Goal: Information Seeking & Learning: Check status

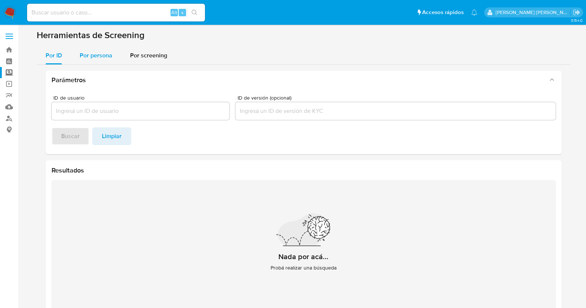
click at [97, 56] on span "Por persona" at bounding box center [96, 55] width 33 height 9
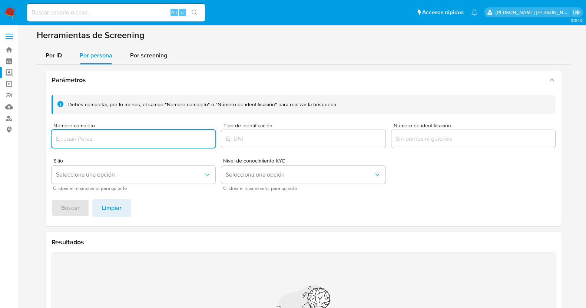
drag, startPoint x: 148, startPoint y: 107, endPoint x: 150, endPoint y: 119, distance: 12.0
click at [149, 116] on div "Debés completar, por lo menos, el campo "Nombre completo" o "Número de identifi…" at bounding box center [303, 142] width 504 height 95
click at [152, 145] on div at bounding box center [133, 139] width 164 height 18
drag, startPoint x: 160, startPoint y: 141, endPoint x: 167, endPoint y: 136, distance: 7.9
click at [161, 141] on input "Nombre completo" at bounding box center [133, 139] width 164 height 10
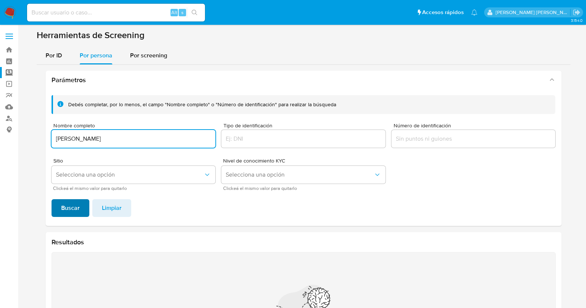
type input "MONICA JUANITA GARZA VAZQUEZ"
click at [80, 212] on button "Buscar" at bounding box center [70, 208] width 38 height 18
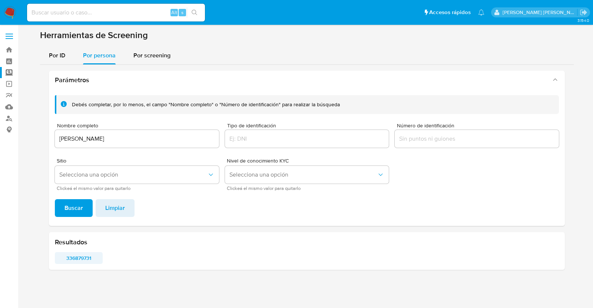
click at [80, 246] on span "336879731" at bounding box center [78, 258] width 37 height 10
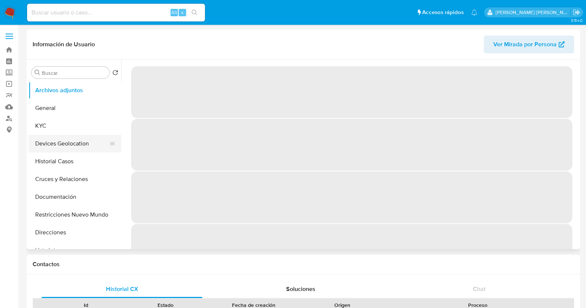
select select "10"
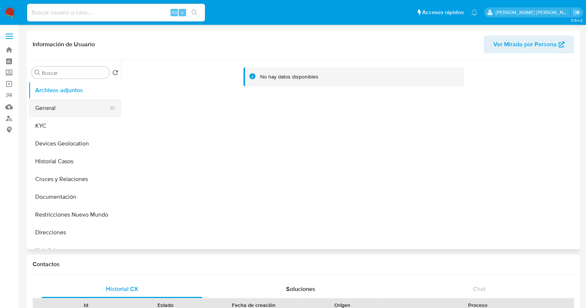
click at [62, 111] on button "General" at bounding box center [72, 108] width 87 height 18
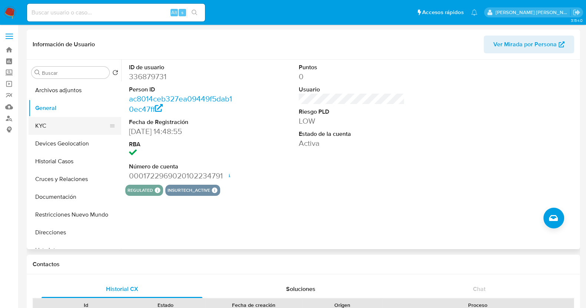
click at [63, 129] on button "KYC" at bounding box center [72, 126] width 87 height 18
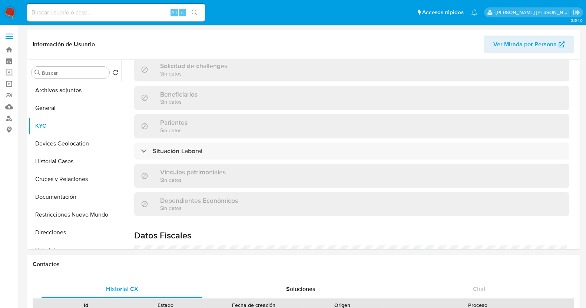
scroll to position [465, 0]
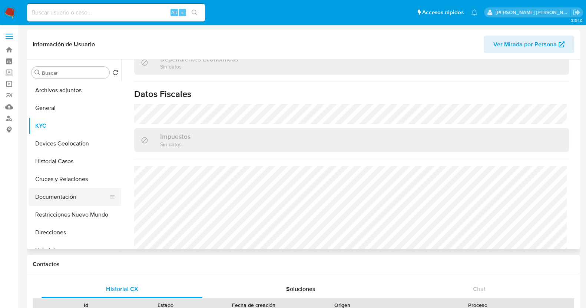
drag, startPoint x: 72, startPoint y: 200, endPoint x: 81, endPoint y: 197, distance: 9.5
click at [72, 199] on button "Documentación" at bounding box center [72, 197] width 87 height 18
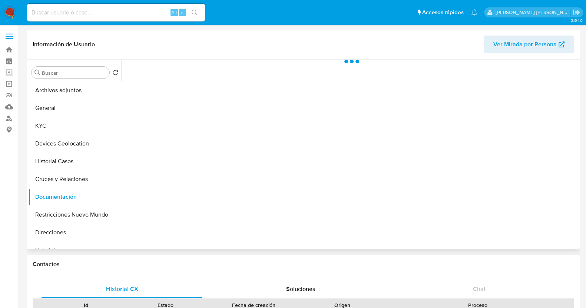
scroll to position [0, 0]
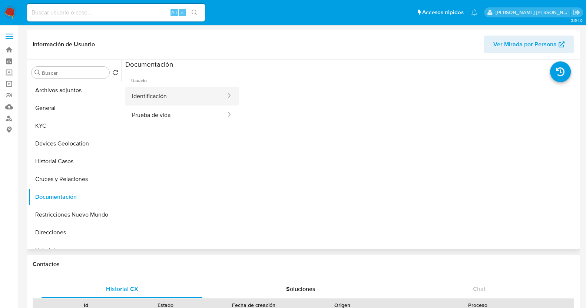
click at [197, 92] on button "Identificación" at bounding box center [175, 96] width 101 height 19
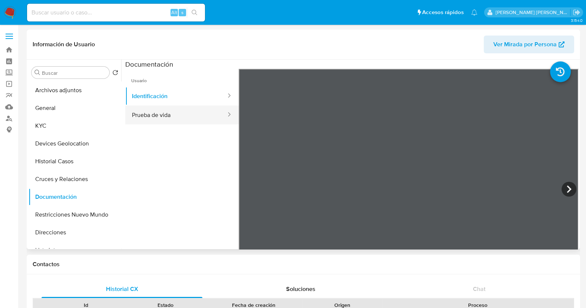
click at [199, 117] on button "Prueba de vida" at bounding box center [175, 115] width 101 height 19
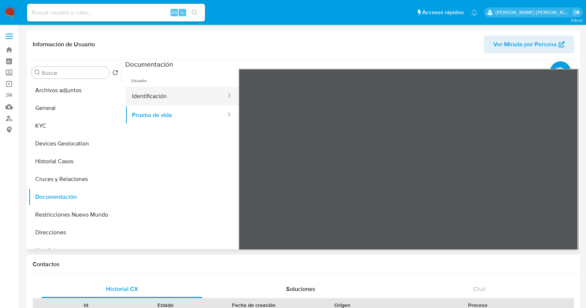
click at [178, 103] on button "Identificación" at bounding box center [175, 96] width 101 height 19
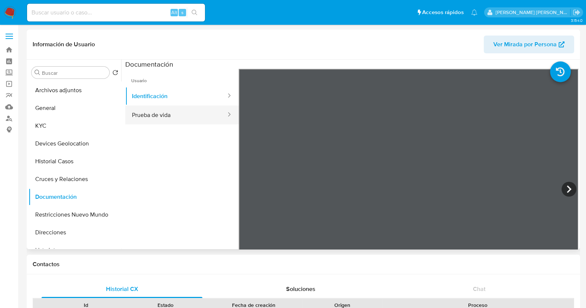
click at [193, 116] on button "Prueba de vida" at bounding box center [175, 115] width 101 height 19
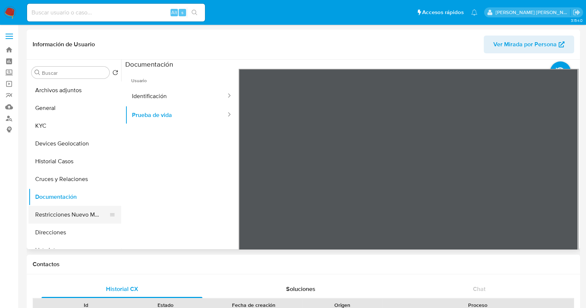
click at [80, 216] on button "Restricciones Nuevo Mundo" at bounding box center [72, 215] width 87 height 18
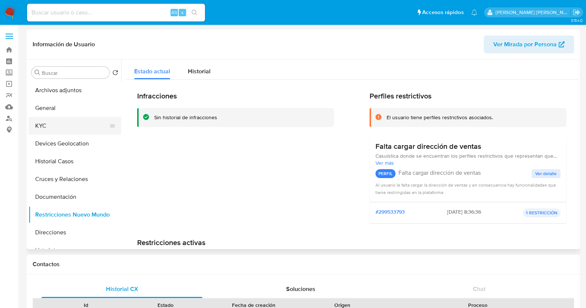
click at [59, 129] on button "KYC" at bounding box center [72, 126] width 87 height 18
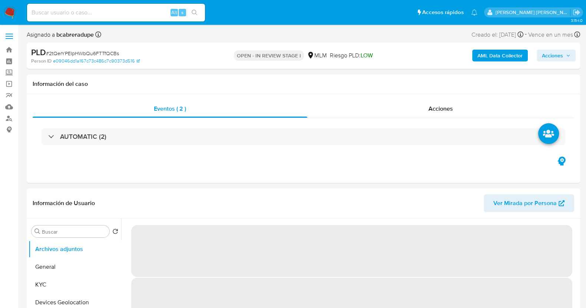
select select "10"
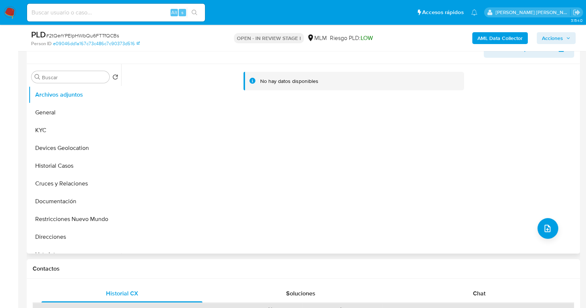
scroll to position [185, 0]
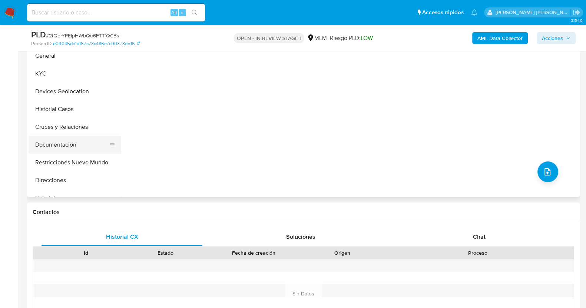
click at [77, 141] on button "Documentación" at bounding box center [72, 145] width 87 height 18
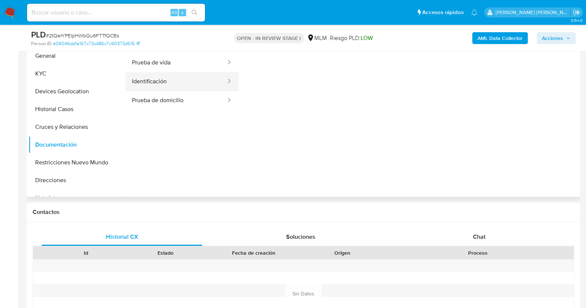
click at [176, 84] on button "Identificación" at bounding box center [175, 81] width 101 height 19
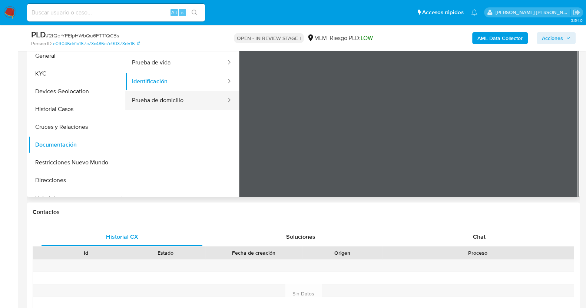
click at [150, 103] on button "Prueba de domicilio" at bounding box center [175, 100] width 101 height 19
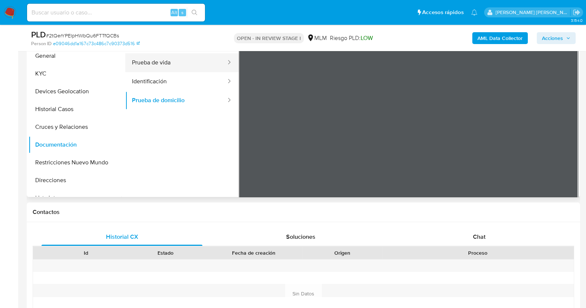
click at [170, 61] on button "Prueba de vida" at bounding box center [175, 62] width 101 height 19
click at [508, 35] on b "AML Data Collector" at bounding box center [499, 38] width 45 height 12
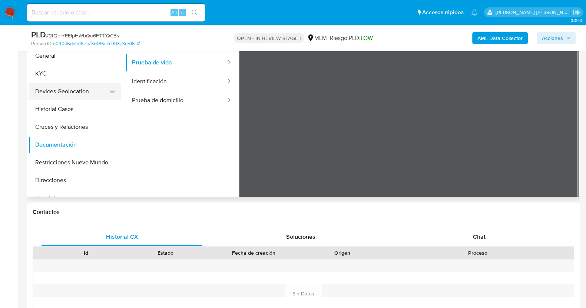
click at [65, 89] on button "Devices Geolocation" at bounding box center [72, 92] width 87 height 18
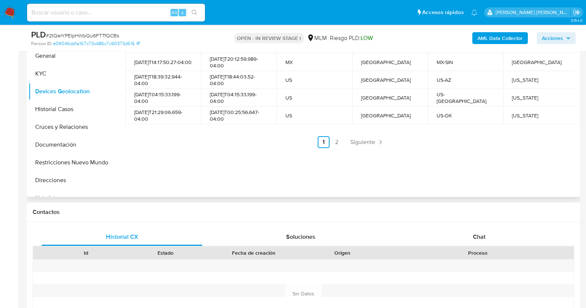
click at [216, 136] on ul "Anterior 1 2 Siguiente" at bounding box center [351, 142] width 453 height 12
click at [67, 73] on button "KYC" at bounding box center [72, 74] width 87 height 18
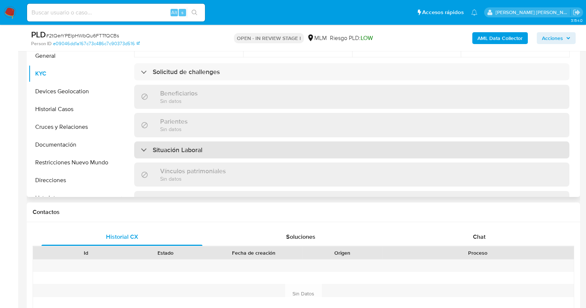
scroll to position [278, 0]
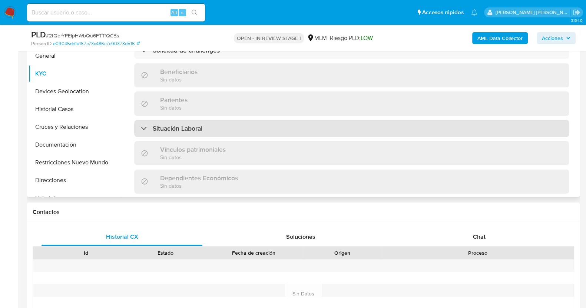
click at [224, 121] on div "Situación Laboral" at bounding box center [351, 128] width 435 height 17
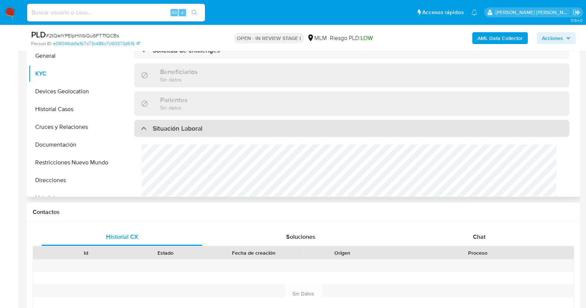
click at [224, 121] on div "Situación Laboral" at bounding box center [351, 128] width 435 height 17
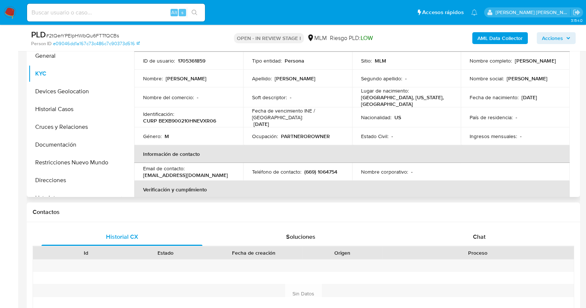
scroll to position [0, 0]
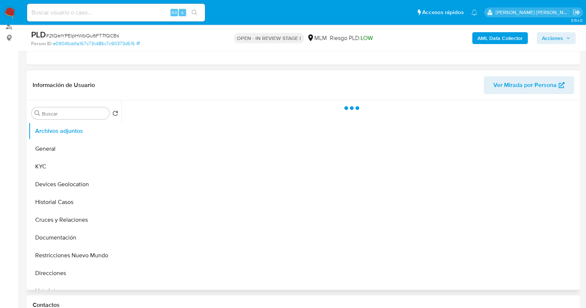
scroll to position [92, 0]
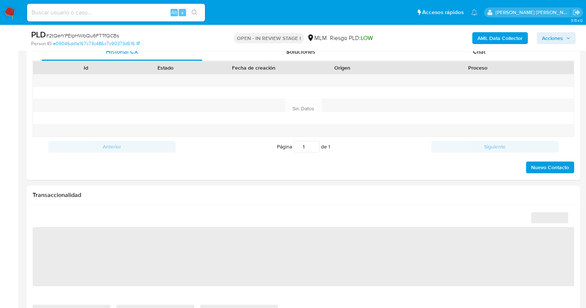
select select "10"
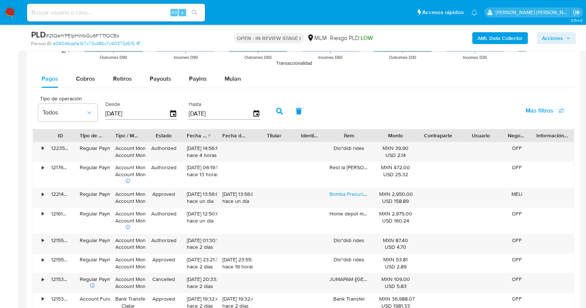
scroll to position [787, 0]
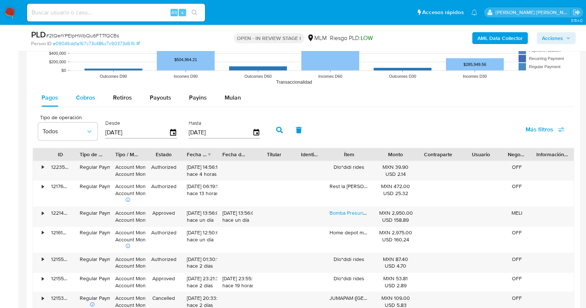
click at [95, 99] on button "Cobros" at bounding box center [85, 98] width 37 height 18
select select "10"
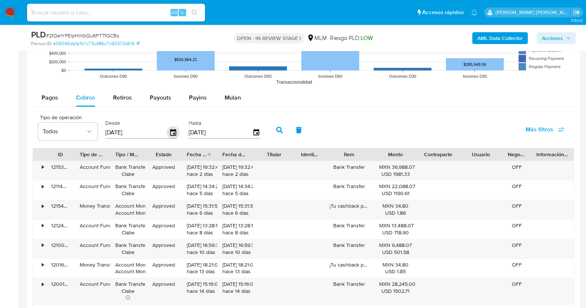
click at [174, 131] on icon "button" at bounding box center [173, 132] width 13 height 13
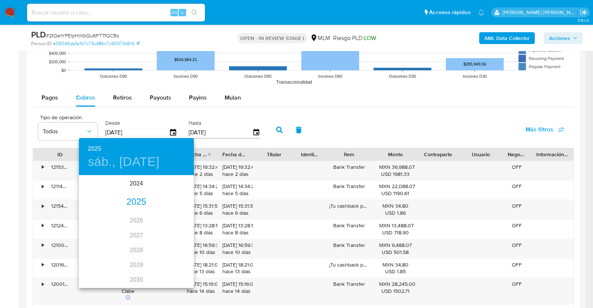
click at [138, 201] on div "2025" at bounding box center [136, 202] width 115 height 15
click at [171, 217] on div "jun." at bounding box center [175, 218] width 38 height 28
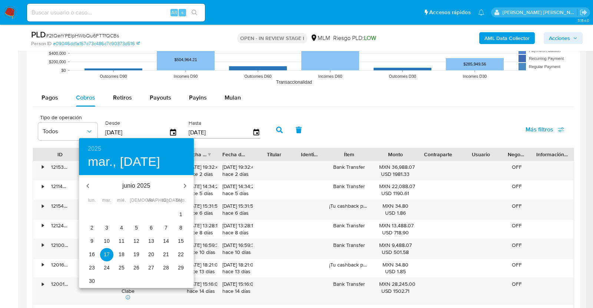
click at [180, 214] on p "1" at bounding box center [180, 214] width 3 height 7
type input "01/06/2025"
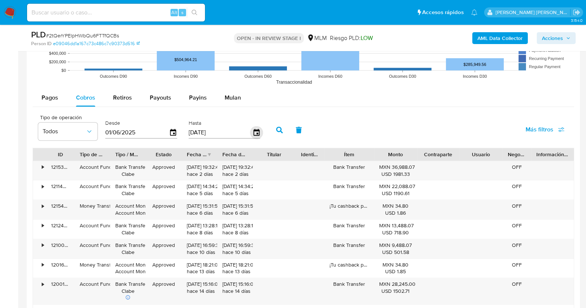
click at [255, 131] on icon "button" at bounding box center [256, 132] width 6 height 7
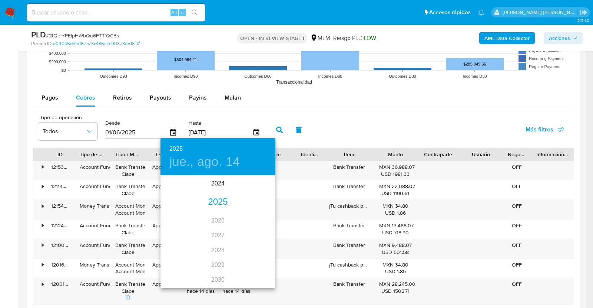
click at [218, 207] on div "2025" at bounding box center [217, 202] width 115 height 15
click at [181, 244] on div "jul." at bounding box center [179, 246] width 38 height 28
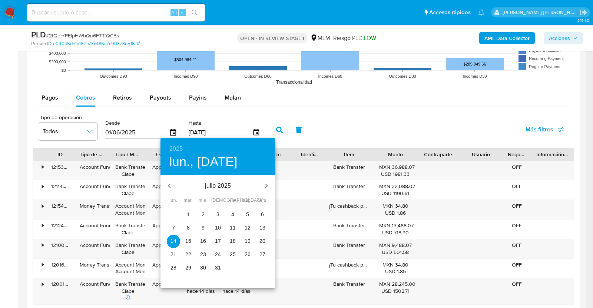
drag, startPoint x: 217, startPoint y: 268, endPoint x: 224, endPoint y: 230, distance: 37.9
click at [218, 268] on p "31" at bounding box center [218, 267] width 6 height 7
type input "31/07/2025"
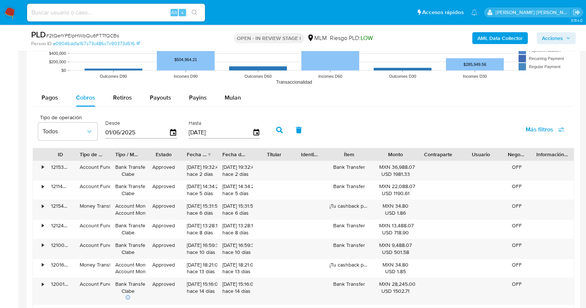
click at [276, 127] on icon "button" at bounding box center [279, 130] width 7 height 7
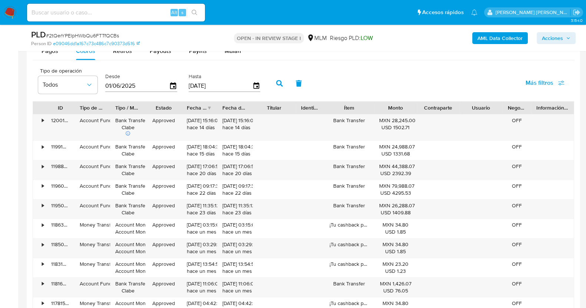
scroll to position [880, 0]
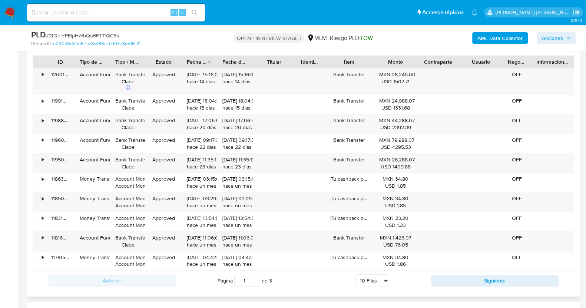
click at [381, 282] on select "5 Filas 10 Filas 20 Filas 25 Filas 50 Filas 100 Filas" at bounding box center [372, 280] width 34 height 13
select select "100"
click at [355, 274] on select "5 Filas 10 Filas 20 Filas 25 Filas 50 Filas 100 Filas" at bounding box center [372, 280] width 34 height 13
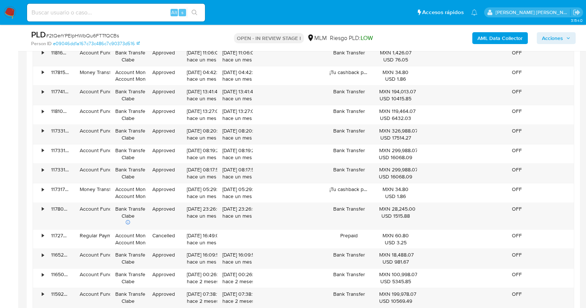
scroll to position [1157, 0]
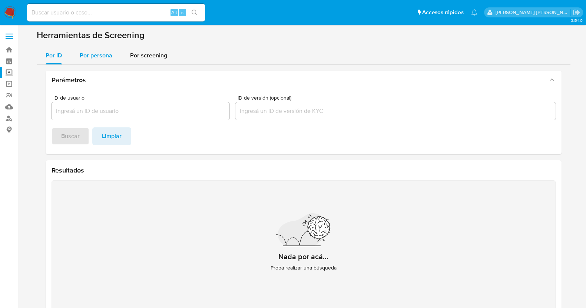
click at [98, 54] on span "Por persona" at bounding box center [96, 55] width 33 height 9
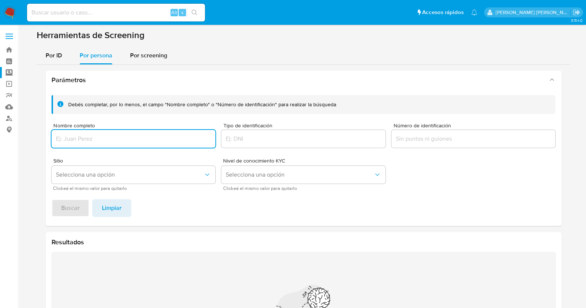
click at [121, 138] on input "Nombre completo" at bounding box center [133, 139] width 164 height 10
type input "[PERSON_NAME] [PERSON_NAME]"
click at [69, 207] on span "Buscar" at bounding box center [70, 208] width 19 height 16
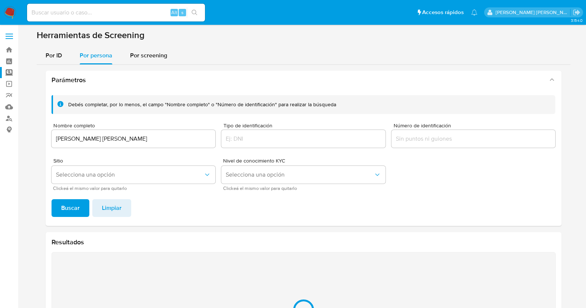
scroll to position [90, 0]
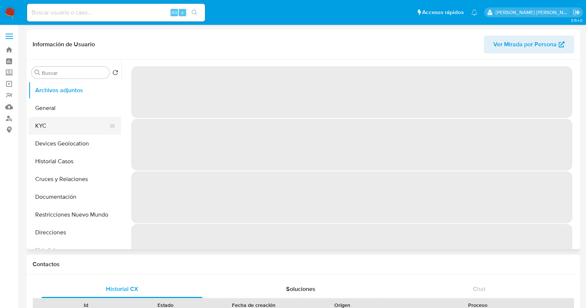
click at [62, 127] on button "KYC" at bounding box center [72, 126] width 87 height 18
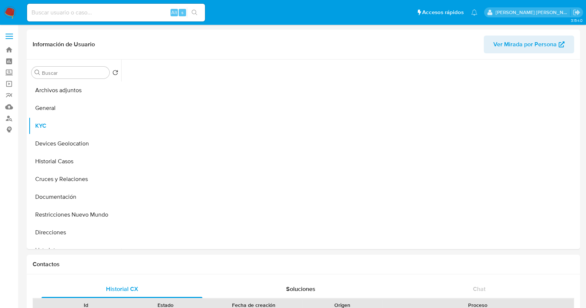
select select "10"
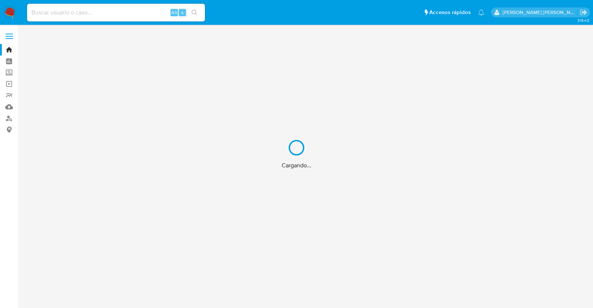
drag, startPoint x: 90, startPoint y: 7, endPoint x: 94, endPoint y: 12, distance: 6.8
click at [91, 9] on div "Cargando..." at bounding box center [296, 154] width 593 height 308
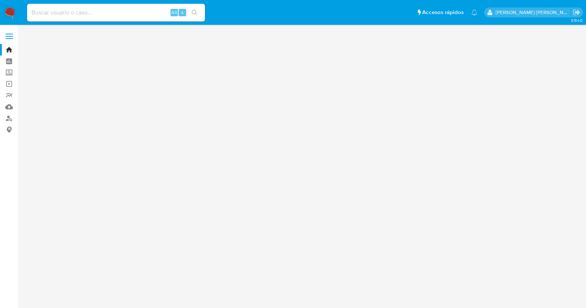
click at [96, 13] on input at bounding box center [116, 13] width 178 height 10
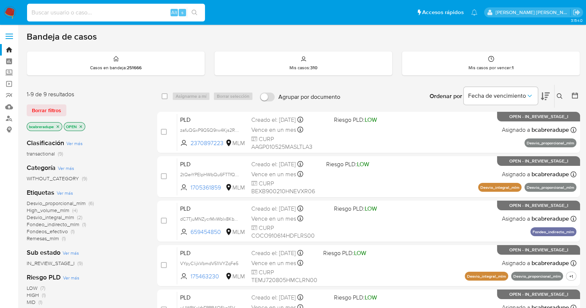
paste input "39165884"
type input "39165884"
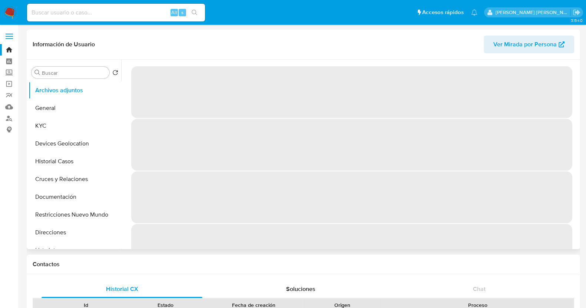
select select "10"
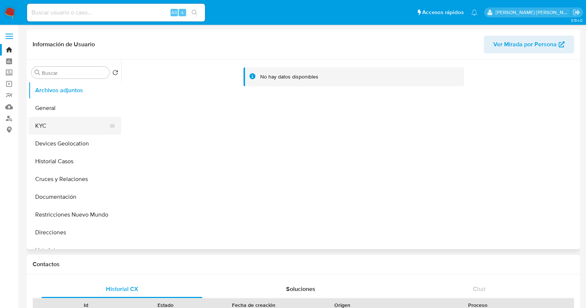
click at [67, 126] on button "KYC" at bounding box center [72, 126] width 87 height 18
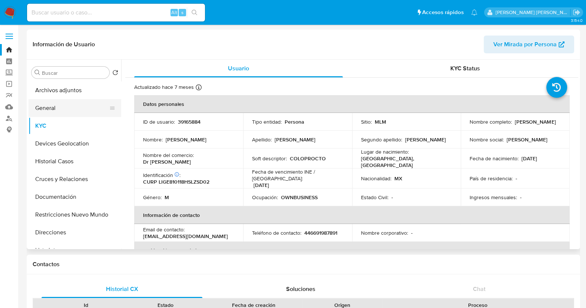
click at [50, 114] on button "General" at bounding box center [72, 108] width 87 height 18
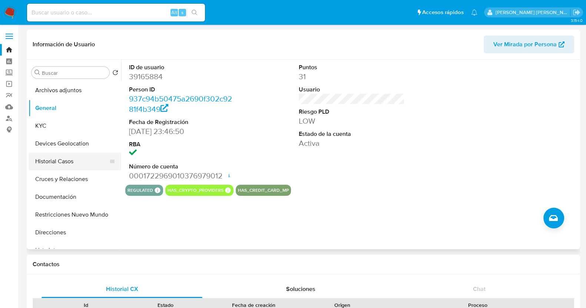
click at [62, 162] on button "Historial Casos" at bounding box center [72, 162] width 87 height 18
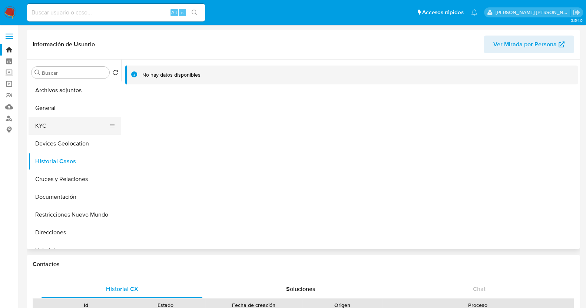
click at [55, 130] on button "KYC" at bounding box center [72, 126] width 87 height 18
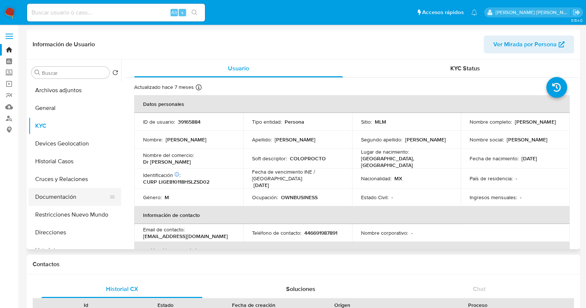
drag, startPoint x: 56, startPoint y: 197, endPoint x: 60, endPoint y: 199, distance: 4.6
click at [56, 198] on button "Documentación" at bounding box center [72, 197] width 87 height 18
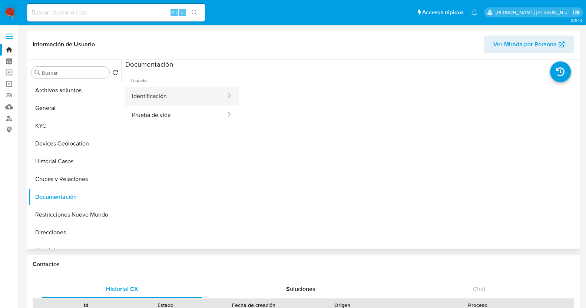
click at [191, 102] on button "Identificación" at bounding box center [175, 96] width 101 height 19
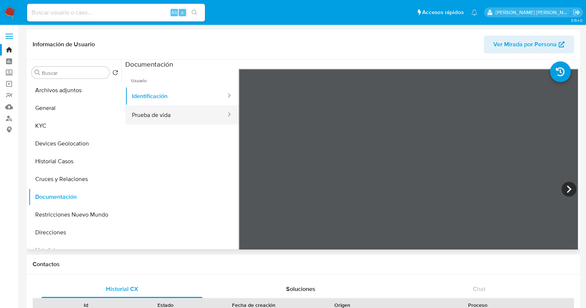
click at [176, 113] on button "Prueba de vida" at bounding box center [175, 115] width 101 height 19
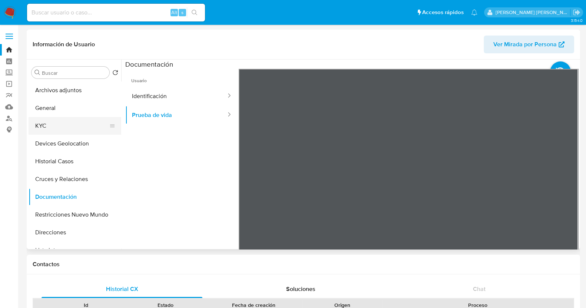
click at [64, 124] on button "KYC" at bounding box center [72, 126] width 87 height 18
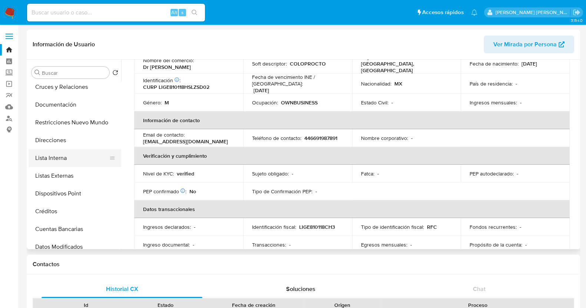
scroll to position [231, 0]
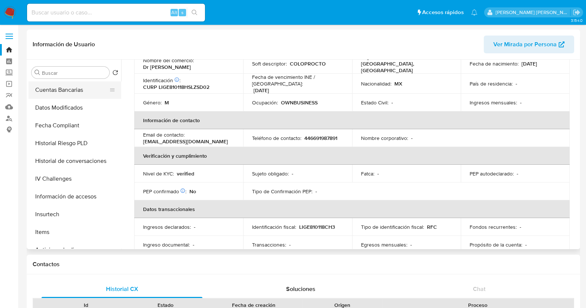
click at [69, 92] on button "Cuentas Bancarias" at bounding box center [72, 90] width 87 height 18
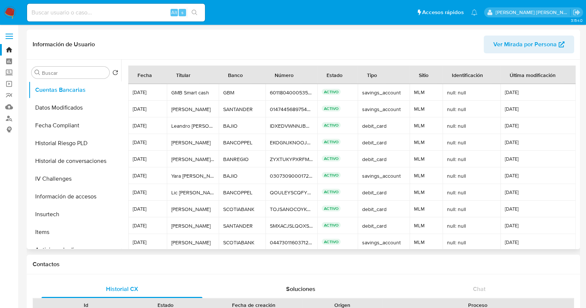
scroll to position [35, 0]
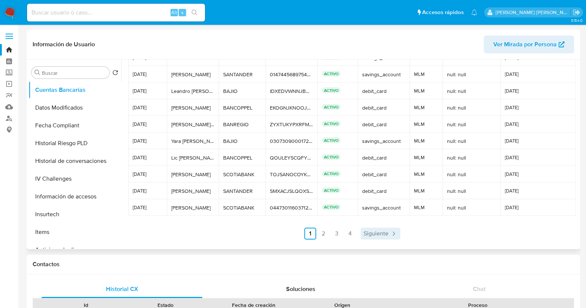
click at [383, 234] on span "Siguiente" at bounding box center [375, 234] width 25 height 6
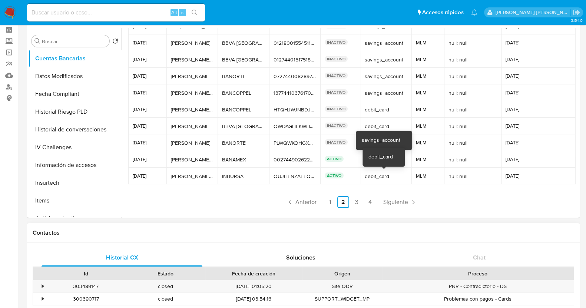
scroll to position [46, 0]
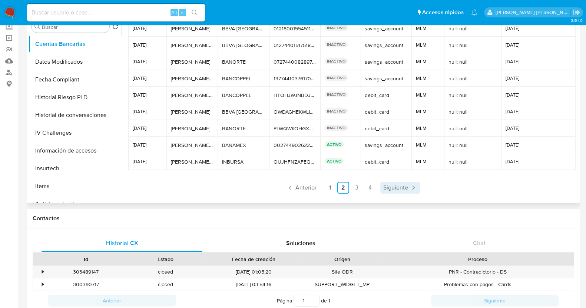
click at [391, 190] on span "Siguiente" at bounding box center [395, 188] width 25 height 6
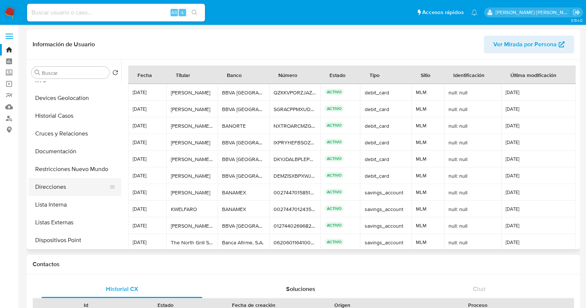
scroll to position [0, 0]
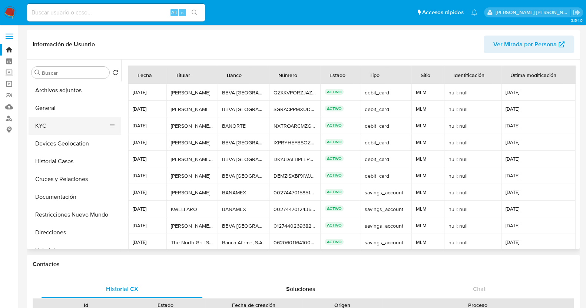
click at [57, 132] on button "KYC" at bounding box center [72, 126] width 87 height 18
